Goal: Find contact information: Find contact information

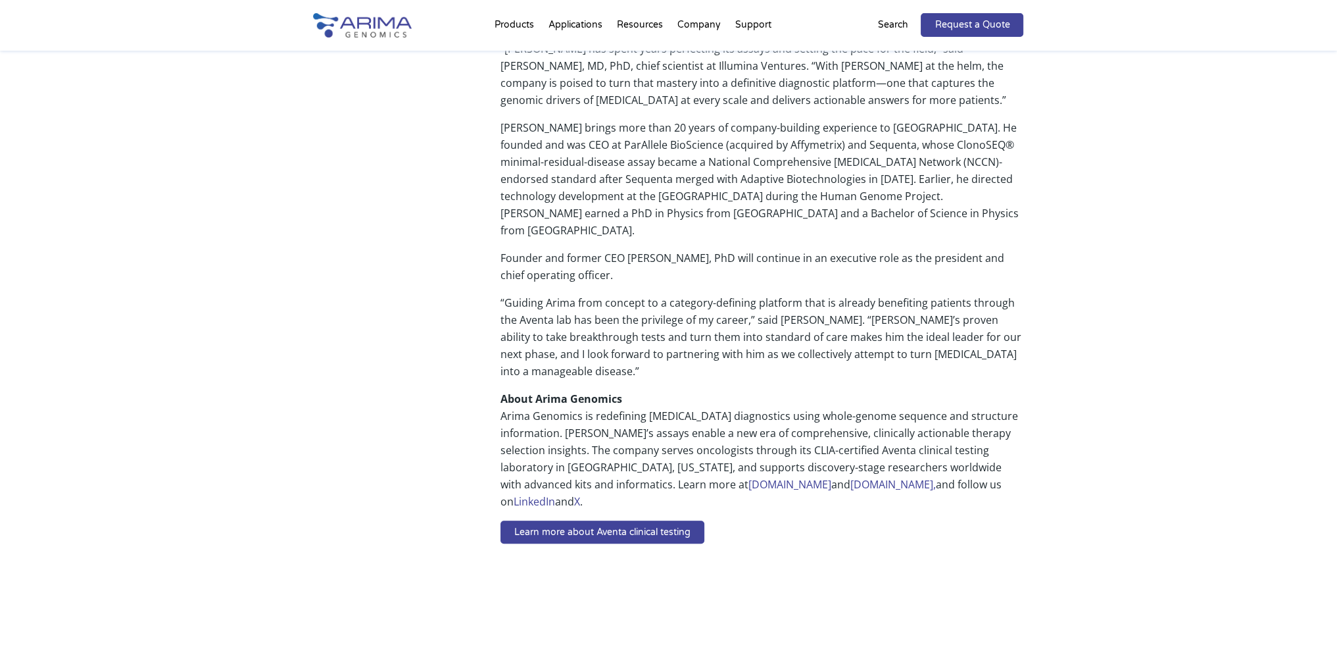
scroll to position [833, 0]
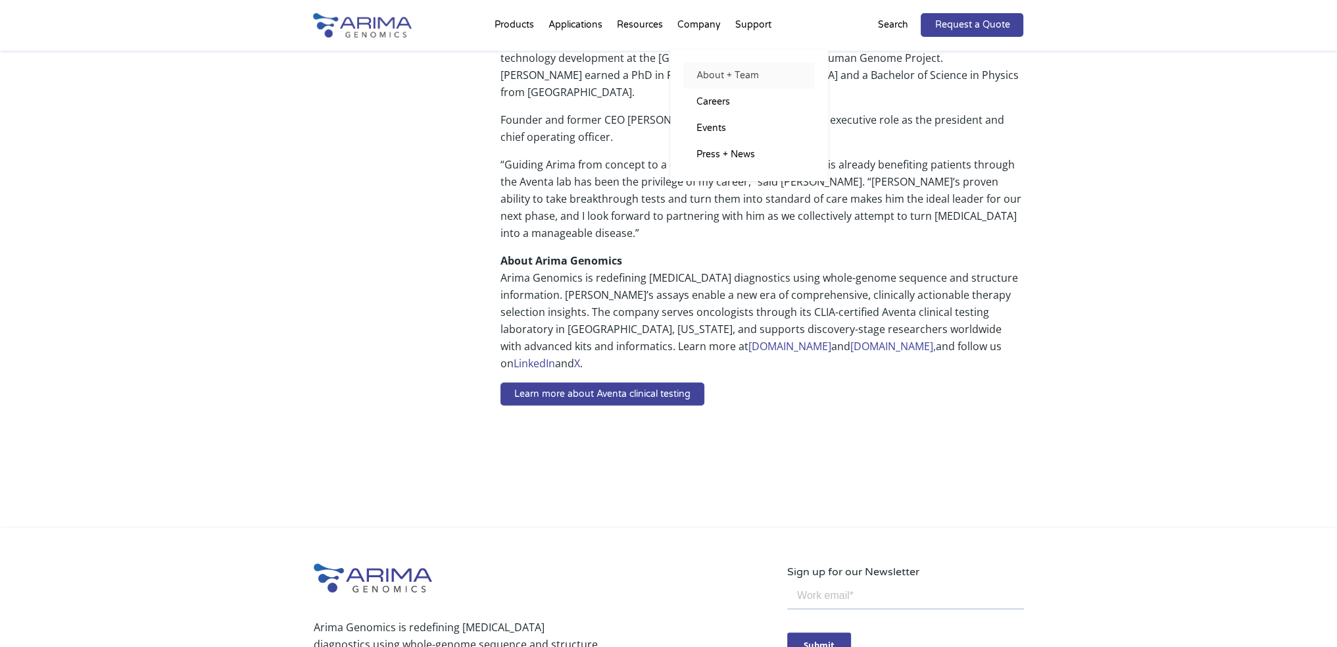
click at [724, 76] on link "About + Team" at bounding box center [749, 75] width 132 height 26
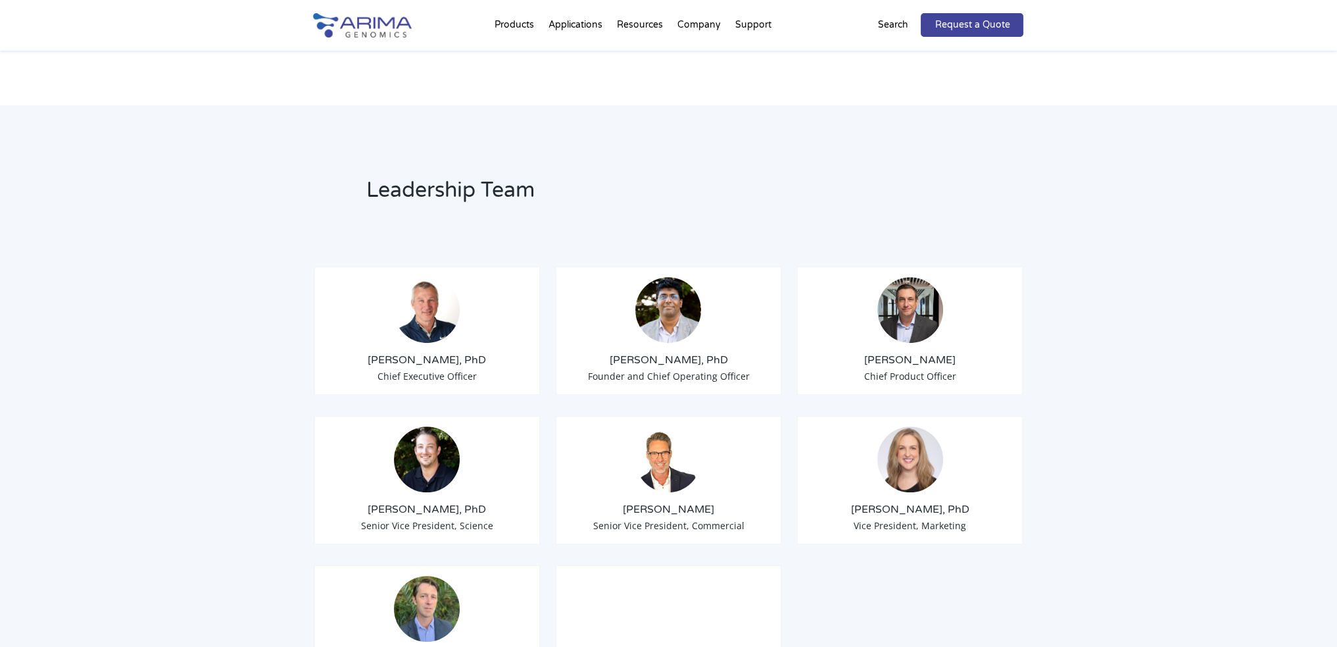
scroll to position [846, 0]
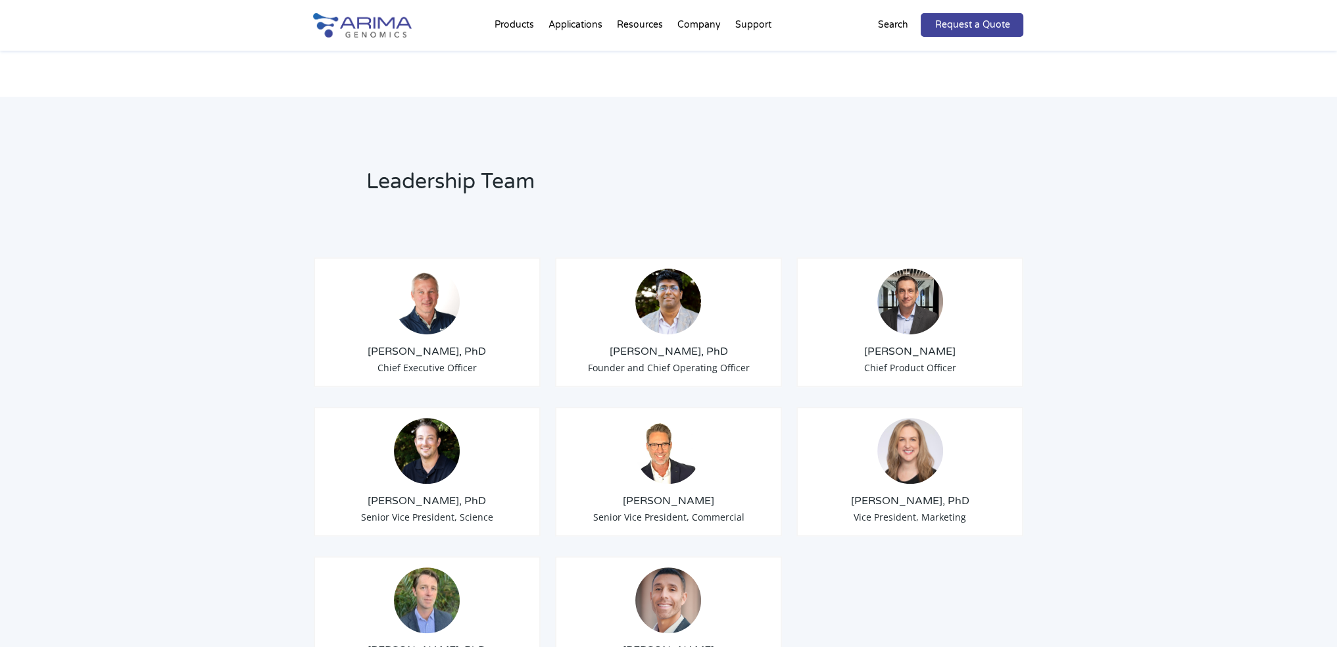
click at [684, 344] on h3 "[PERSON_NAME], PhD" at bounding box center [668, 351] width 205 height 14
drag, startPoint x: 678, startPoint y: 348, endPoint x: 668, endPoint y: 294, distance: 54.8
click at [678, 361] on span "Founder and Chief Operating Officer" at bounding box center [668, 367] width 162 height 12
click at [668, 294] on img at bounding box center [668, 301] width 66 height 66
click at [667, 282] on img at bounding box center [668, 301] width 66 height 66
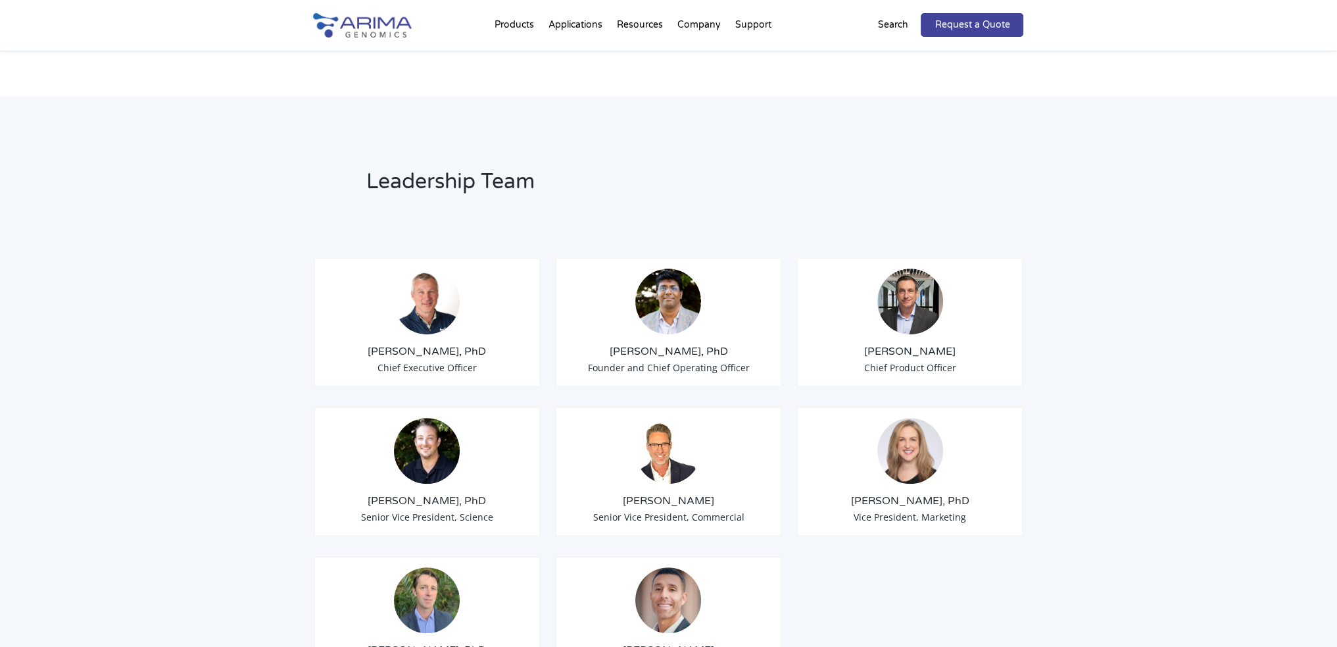
click at [662, 344] on h3 "Sid Selvaraj, PhD" at bounding box center [668, 351] width 205 height 14
click at [650, 361] on span "Founder and Chief Operating Officer" at bounding box center [668, 367] width 162 height 12
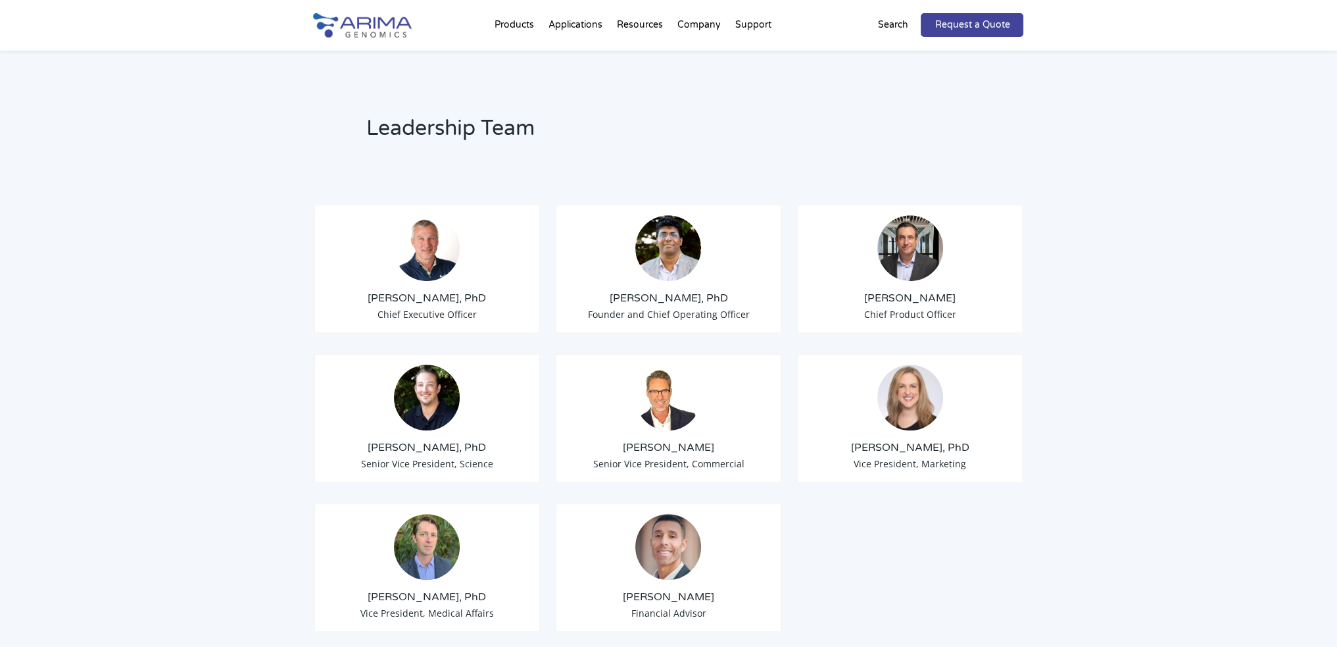
scroll to position [900, 0]
drag, startPoint x: 625, startPoint y: 278, endPoint x: 684, endPoint y: 278, distance: 59.2
click at [684, 290] on h3 "Sid Selvaraj, PhD" at bounding box center [668, 297] width 205 height 14
copy h3 "Sid Selvaraj"
